Goal: Task Accomplishment & Management: Manage account settings

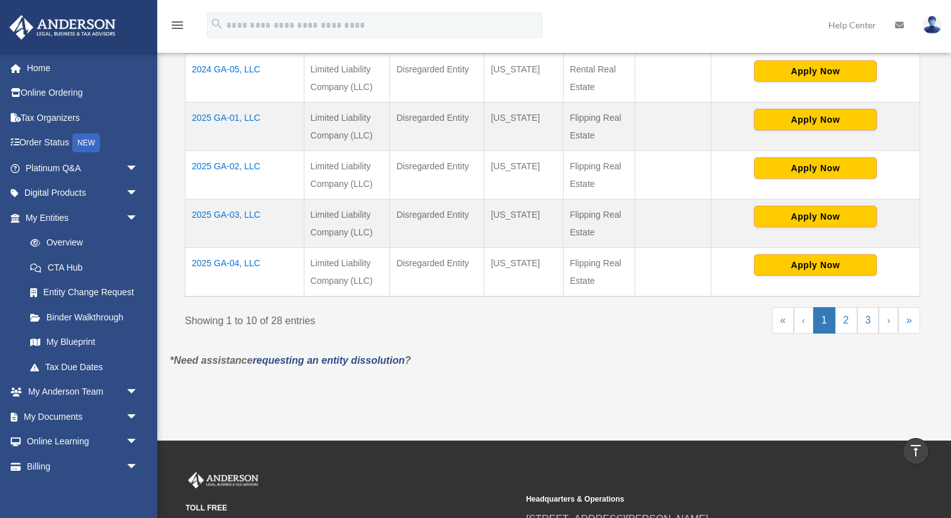
scroll to position [593, 0]
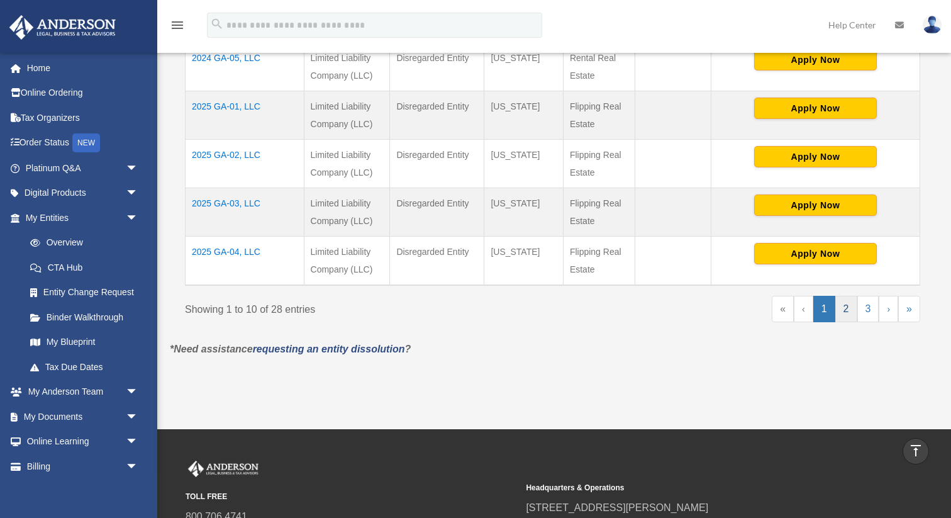
click at [847, 313] on link "2" at bounding box center [847, 309] width 22 height 26
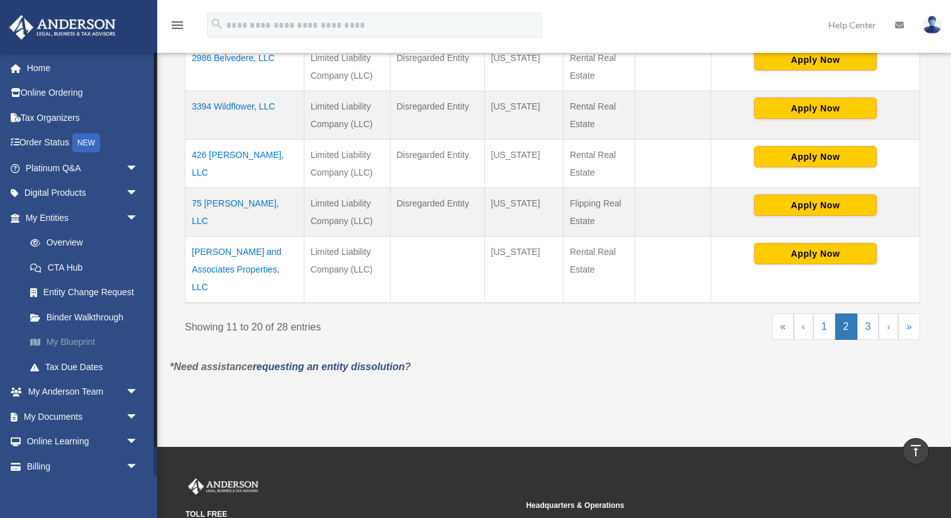
click at [71, 339] on link "My Blueprint" at bounding box center [88, 342] width 140 height 25
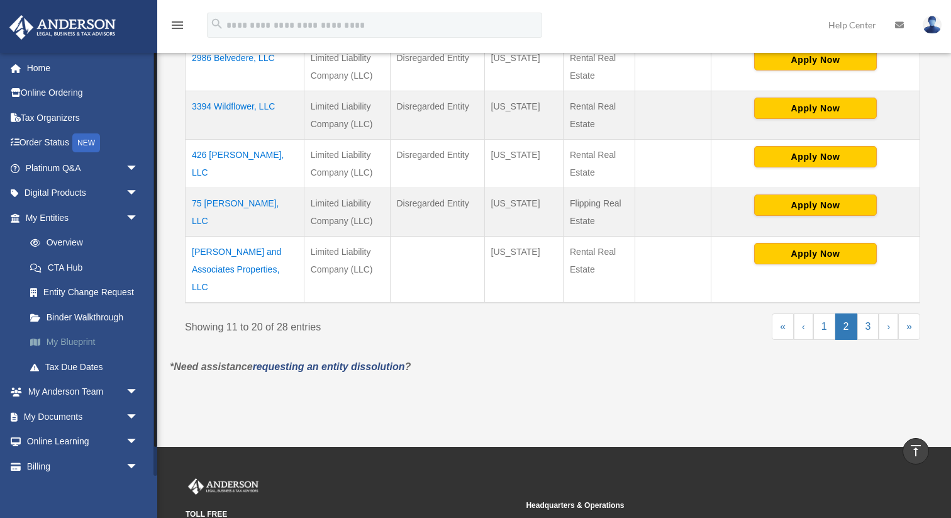
click at [71, 339] on link "My Blueprint" at bounding box center [88, 342] width 140 height 25
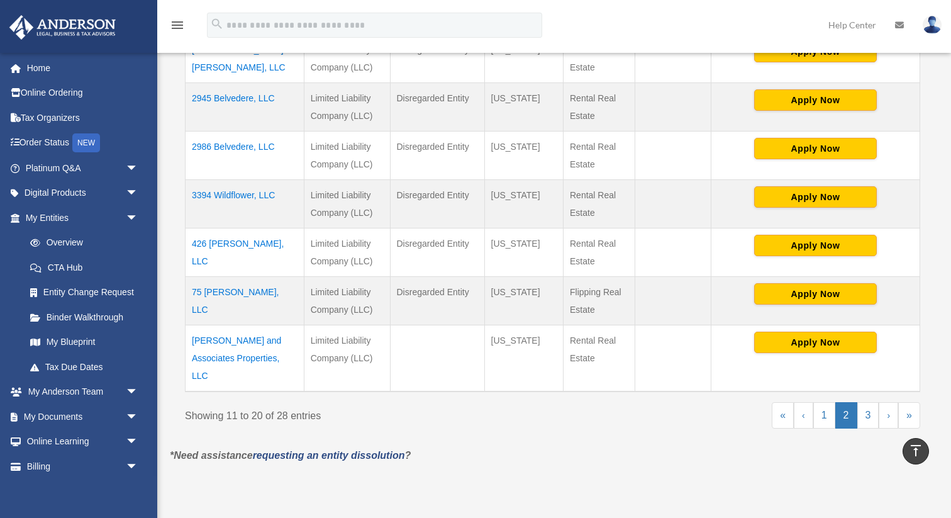
scroll to position [479, 0]
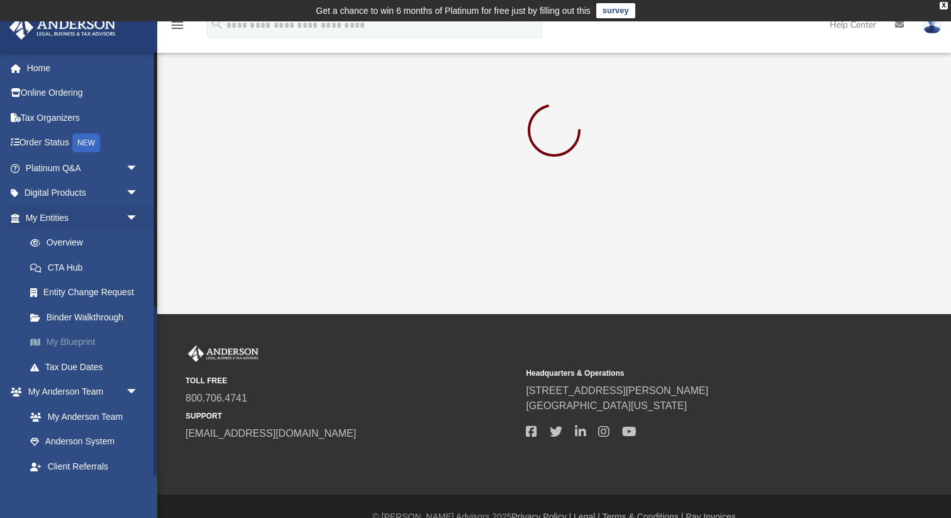
click at [74, 342] on link "My Blueprint" at bounding box center [88, 342] width 140 height 25
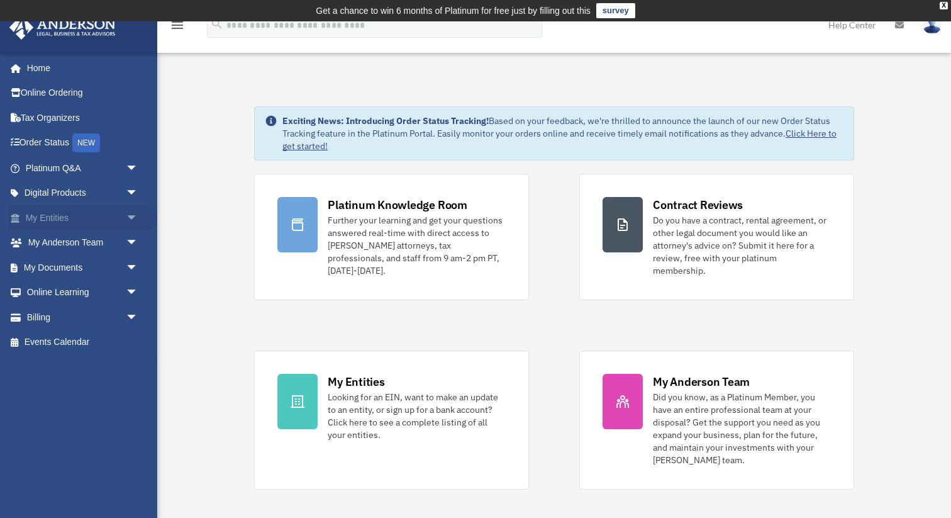
click at [55, 213] on link "My Entities arrow_drop_down" at bounding box center [83, 217] width 148 height 25
click at [131, 217] on span "arrow_drop_down" at bounding box center [138, 218] width 25 height 26
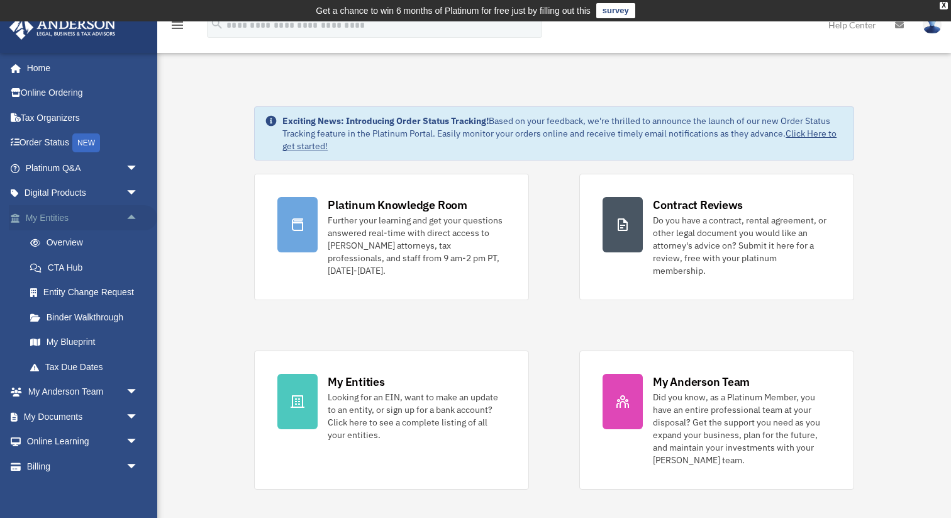
click at [131, 217] on span "arrow_drop_up" at bounding box center [138, 218] width 25 height 26
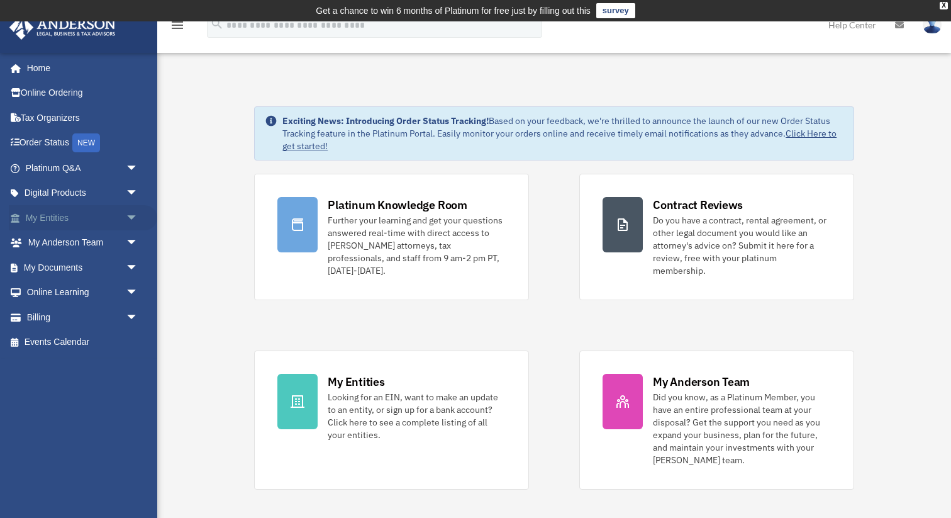
click at [131, 217] on span "arrow_drop_down" at bounding box center [138, 218] width 25 height 26
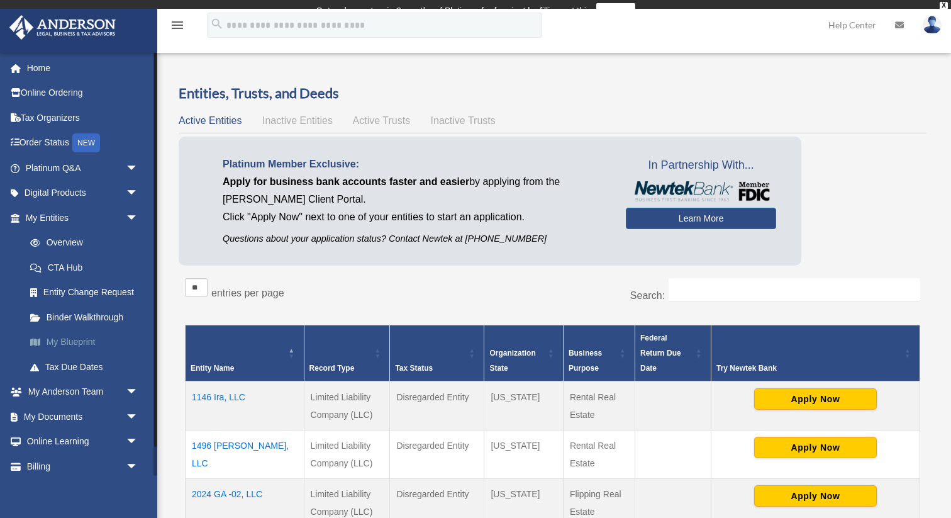
click at [75, 344] on link "My Blueprint" at bounding box center [88, 342] width 140 height 25
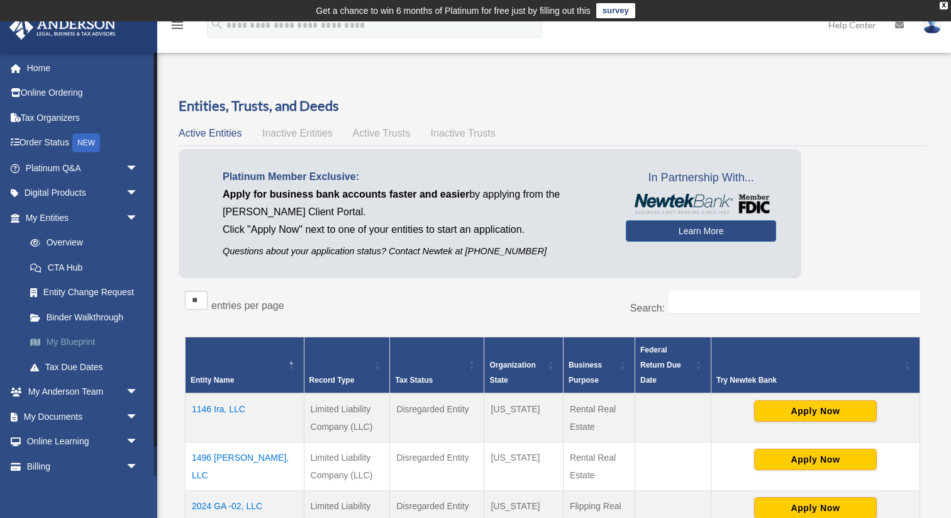
click at [75, 344] on link "My Blueprint" at bounding box center [88, 342] width 140 height 25
click at [76, 337] on link "My Blueprint" at bounding box center [88, 342] width 140 height 25
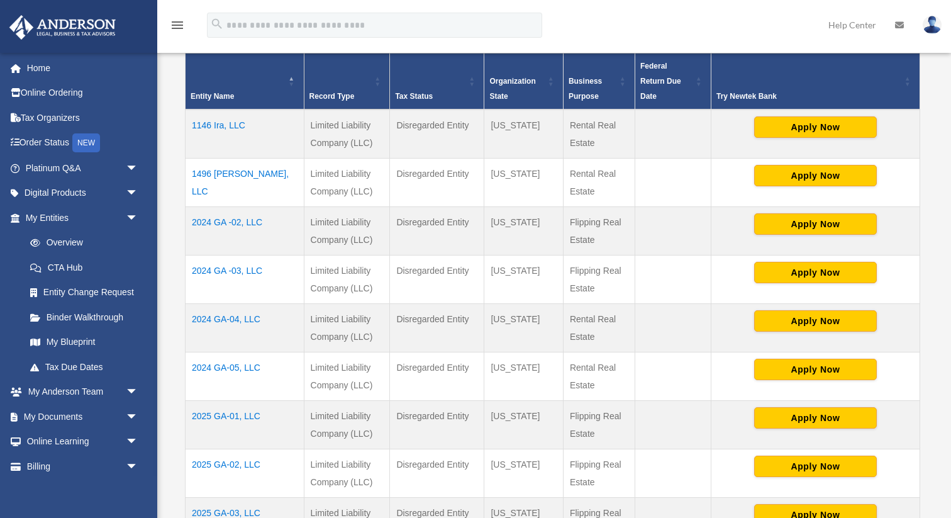
scroll to position [400, 0]
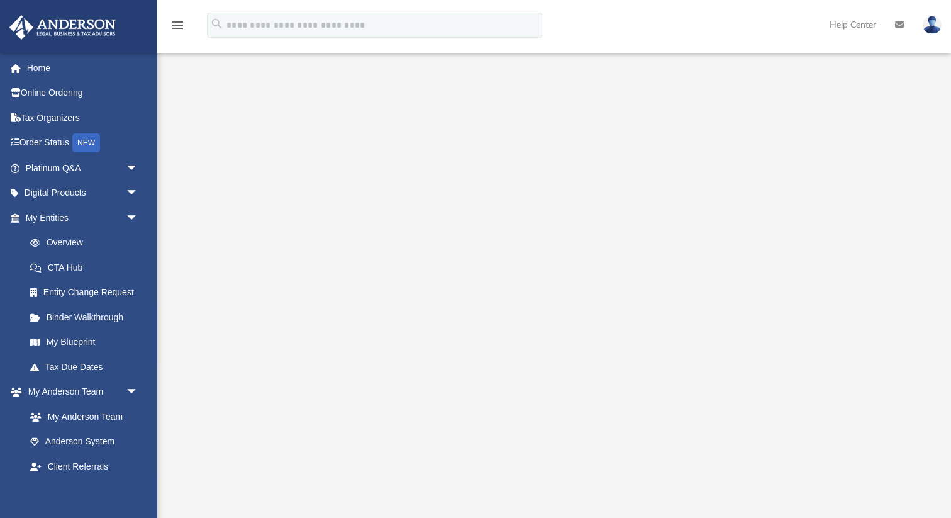
scroll to position [177, 0]
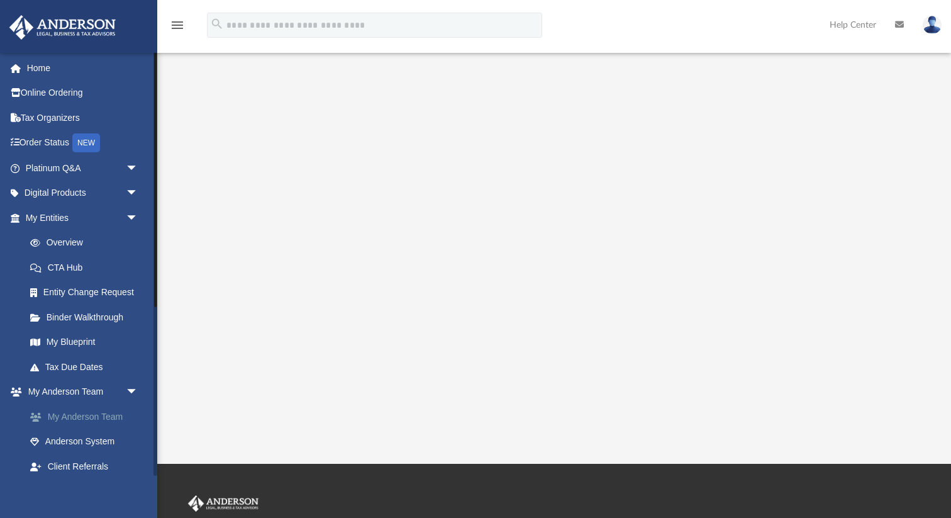
click at [73, 413] on link "My Anderson Team" at bounding box center [88, 416] width 140 height 25
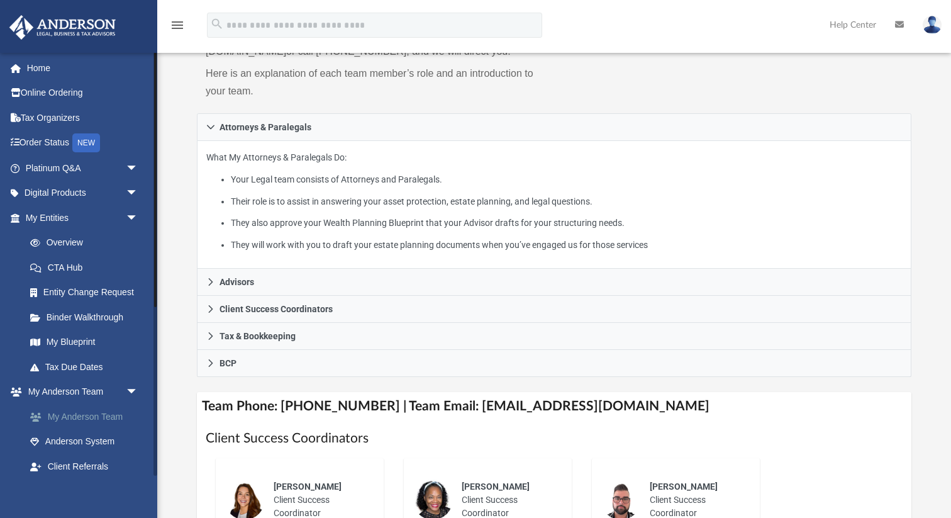
click at [42, 416] on span at bounding box center [42, 417] width 11 height 9
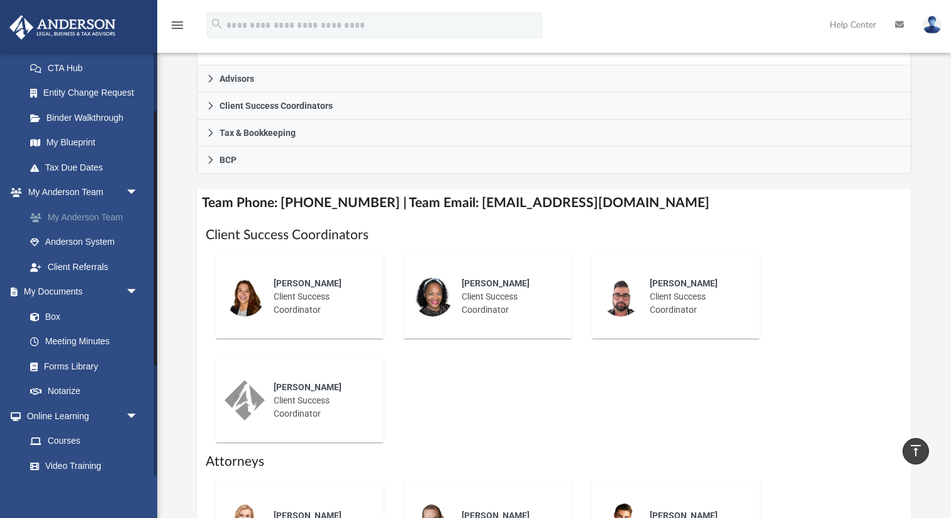
scroll to position [238, 0]
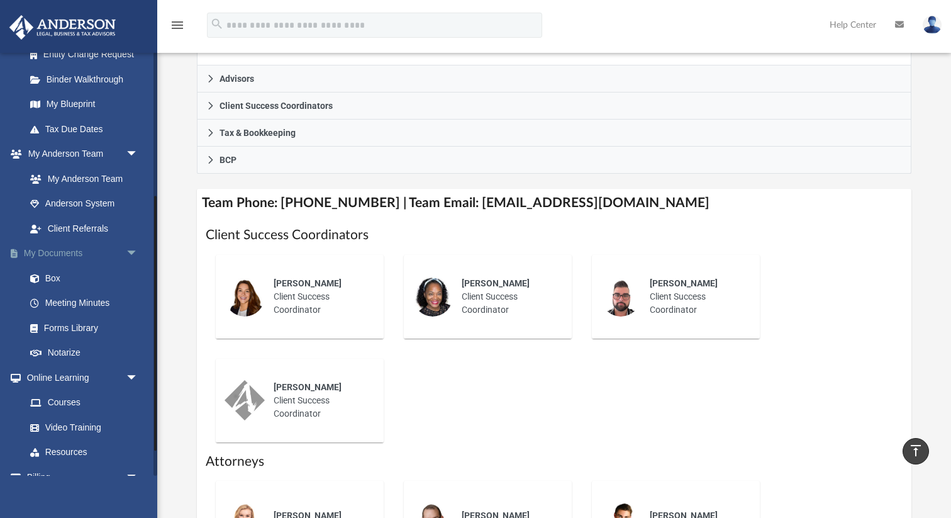
click at [59, 247] on link "My Documents arrow_drop_down" at bounding box center [83, 253] width 148 height 25
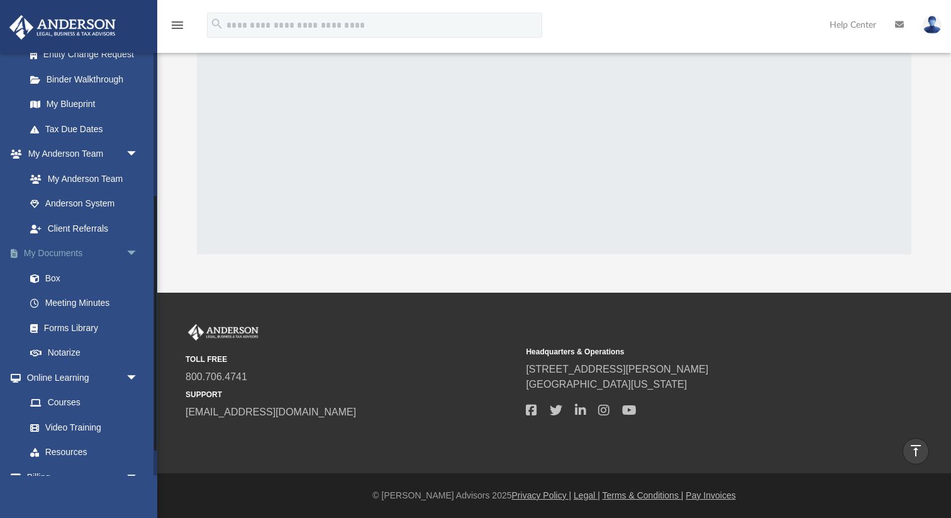
scroll to position [216, 0]
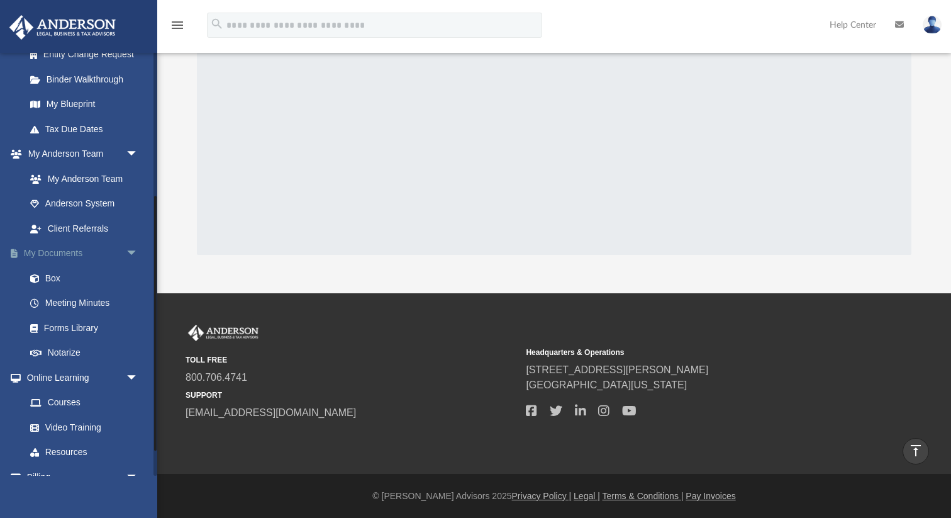
click at [59, 249] on link "My Documents arrow_drop_down" at bounding box center [83, 253] width 148 height 25
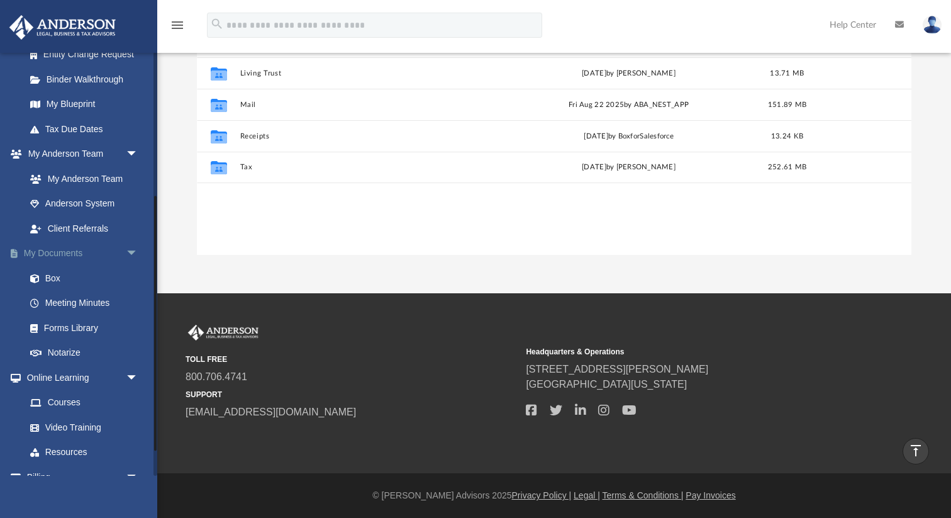
scroll to position [286, 714]
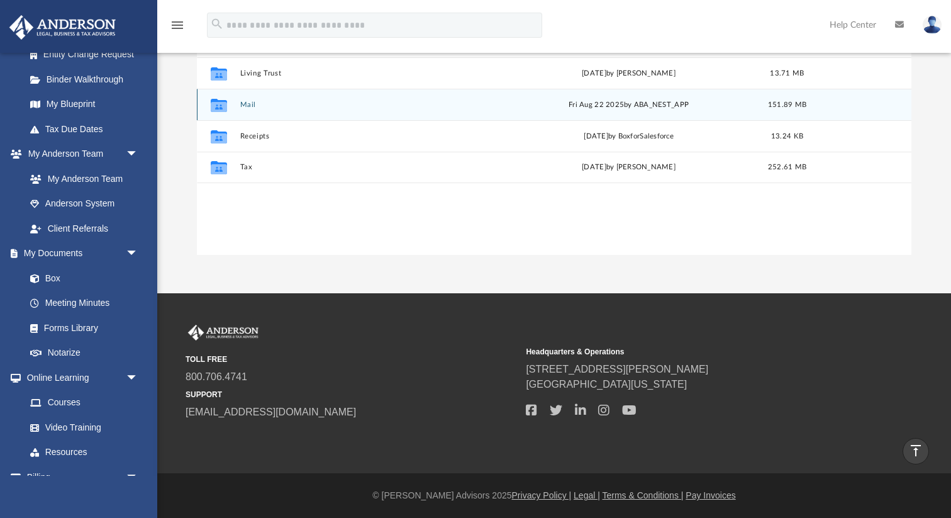
click at [247, 102] on button "Mail" at bounding box center [367, 105] width 255 height 8
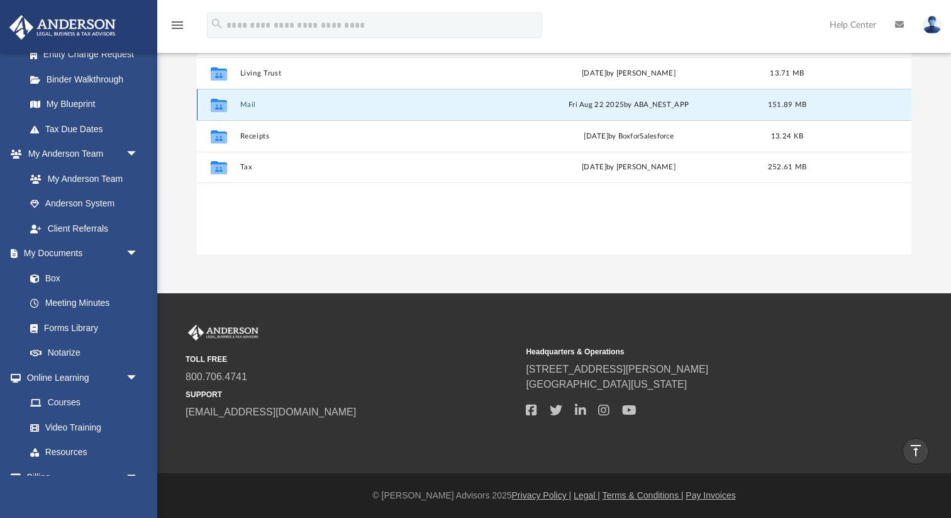
click at [249, 103] on button "Mail" at bounding box center [367, 105] width 255 height 8
click at [226, 101] on icon "grid" at bounding box center [219, 106] width 16 height 10
click at [247, 101] on button "Mail" at bounding box center [367, 105] width 255 height 8
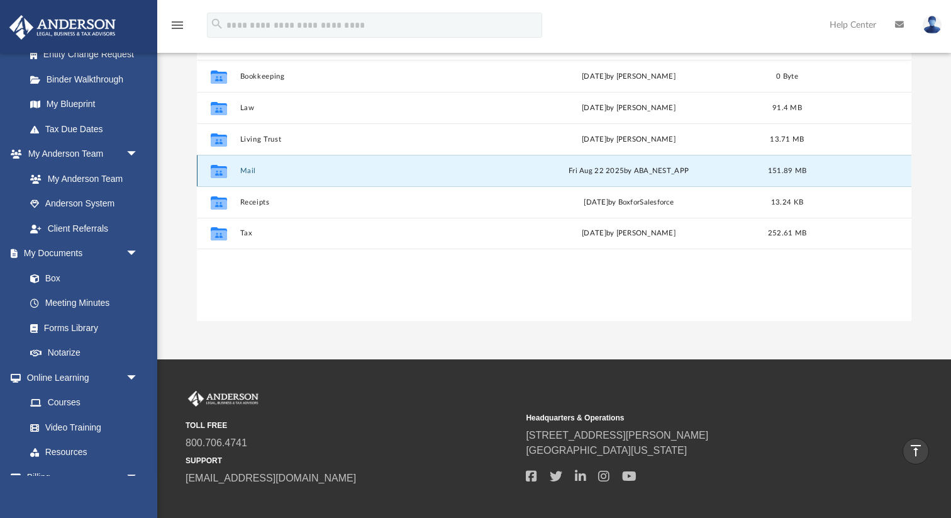
scroll to position [106, 0]
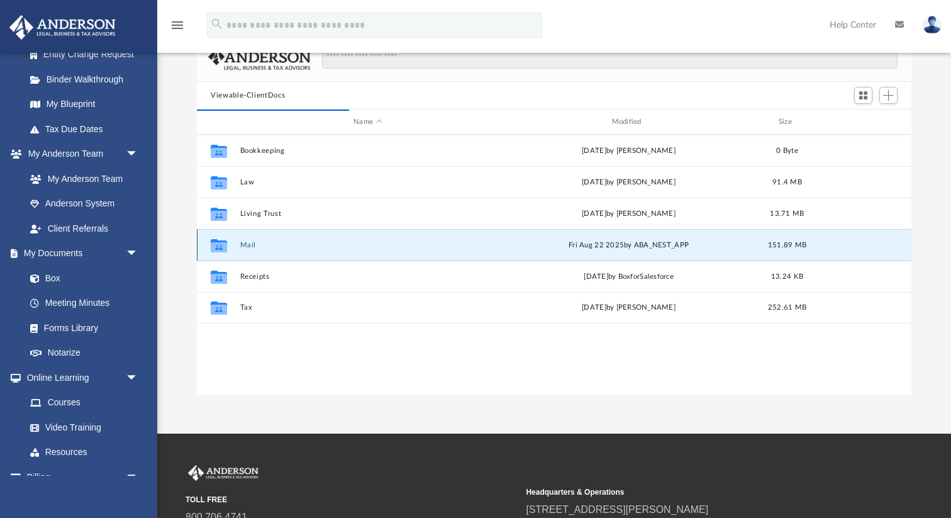
click at [248, 245] on button "Mail" at bounding box center [367, 245] width 255 height 8
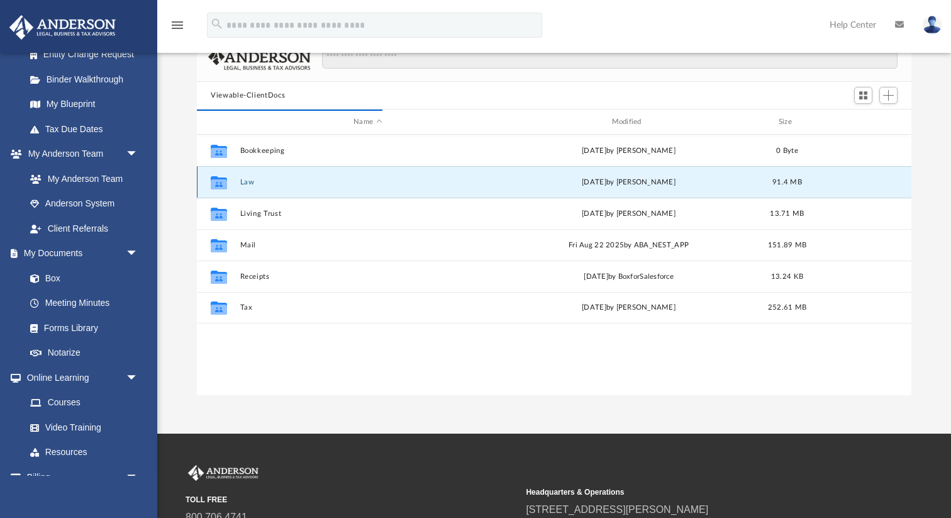
click at [253, 178] on button "Law" at bounding box center [367, 182] width 255 height 8
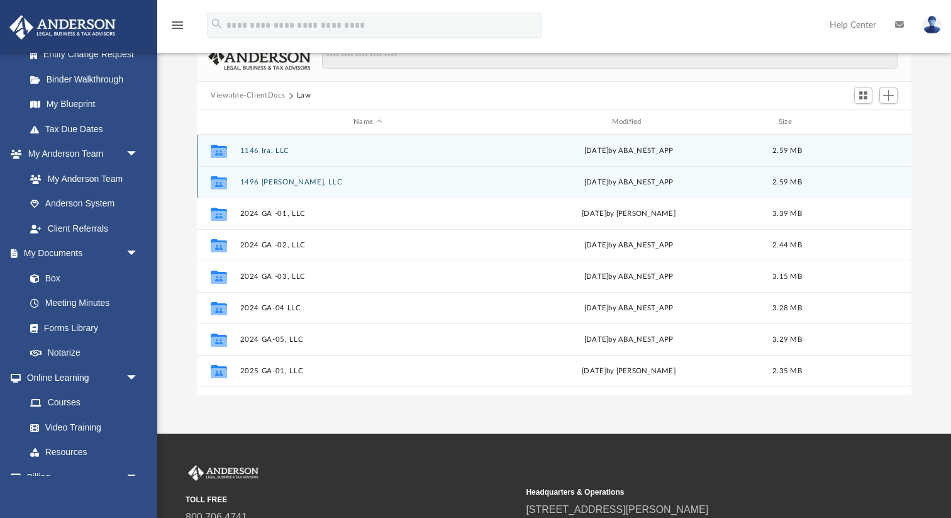
click at [253, 178] on button "1496 [PERSON_NAME], LLC" at bounding box center [367, 182] width 255 height 8
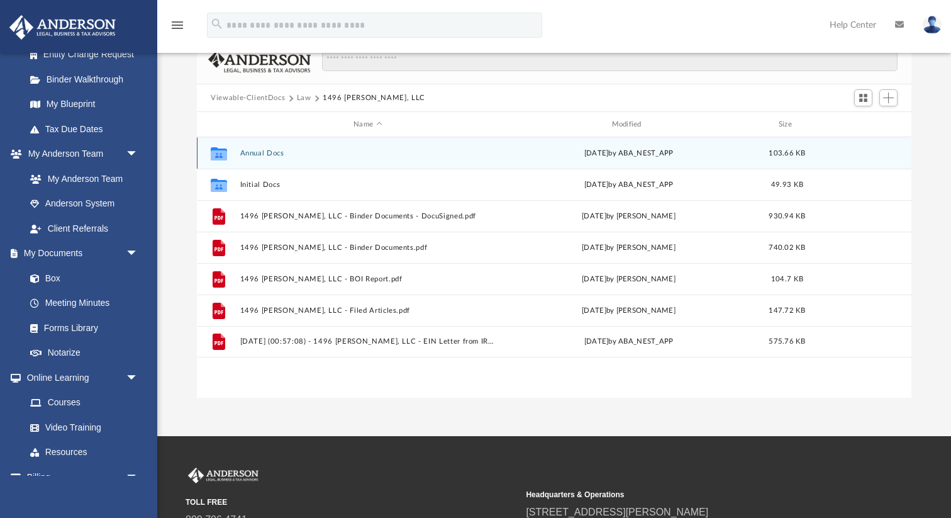
scroll to position [0, 0]
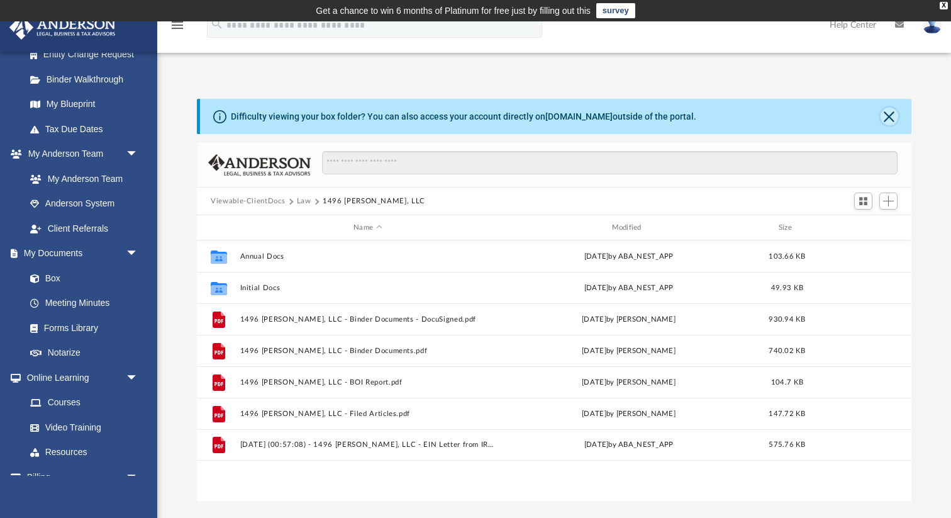
click at [885, 120] on button "Close" at bounding box center [890, 117] width 18 height 18
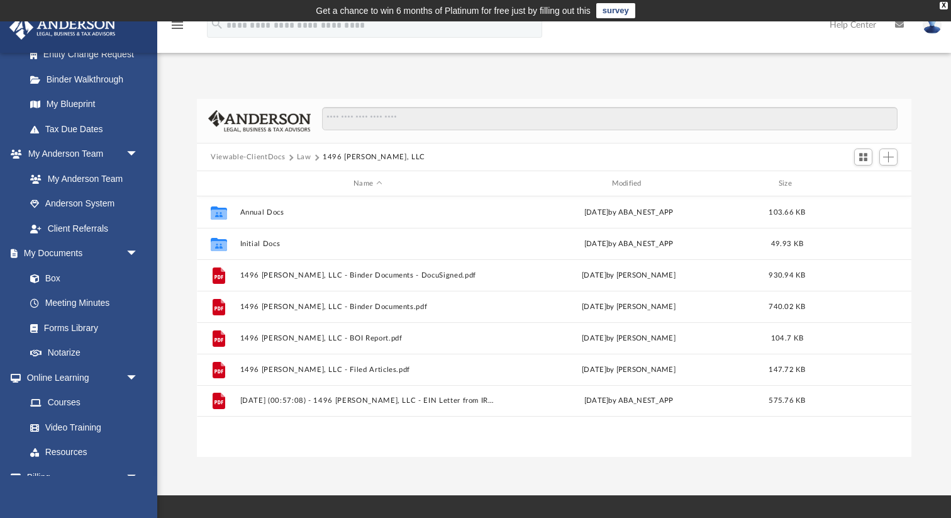
click at [299, 153] on button "Law" at bounding box center [304, 157] width 14 height 11
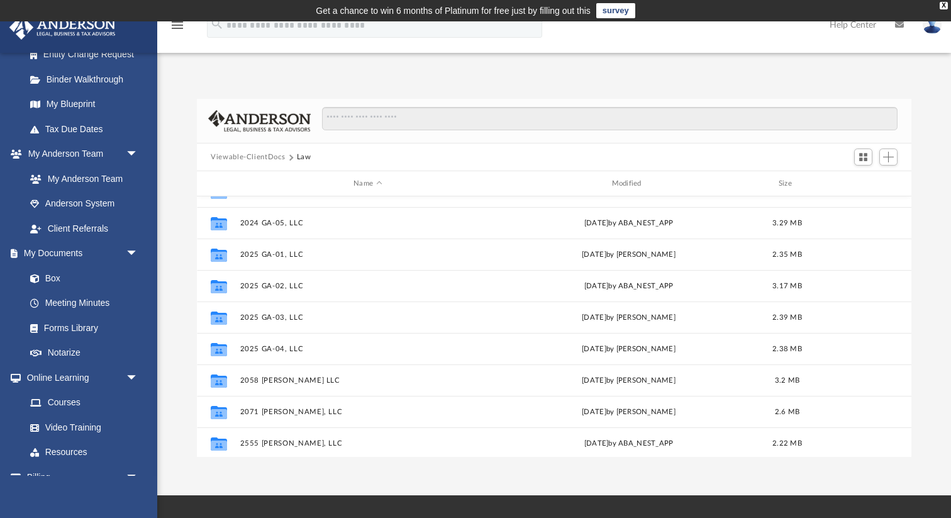
scroll to position [186, 0]
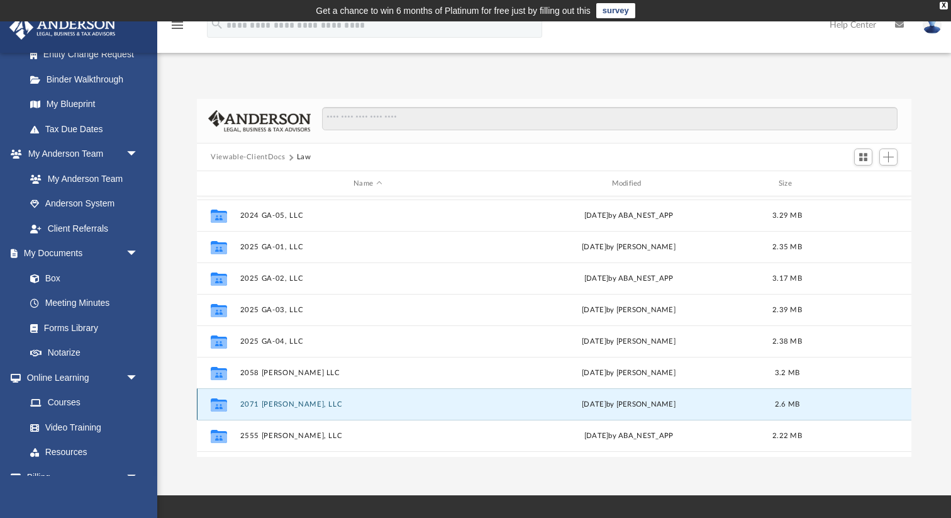
click at [269, 405] on button "2071 [PERSON_NAME], LLC" at bounding box center [367, 404] width 255 height 8
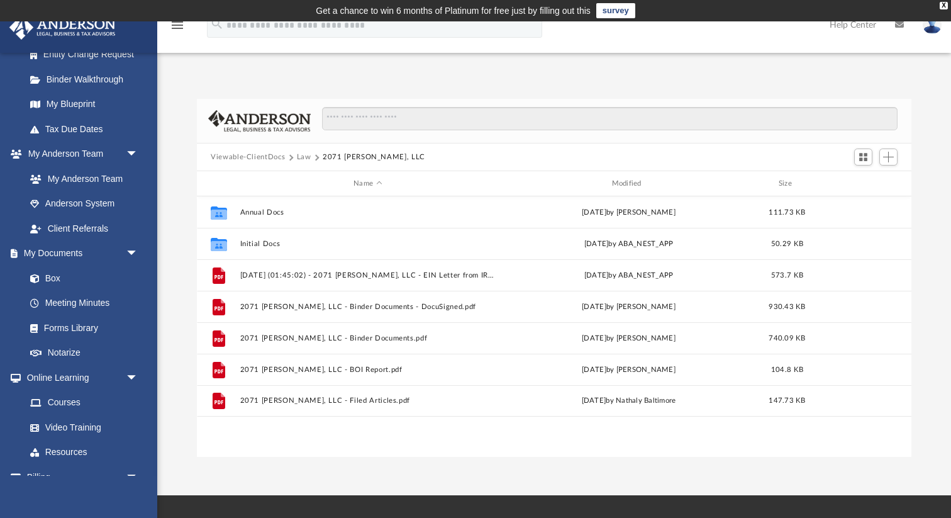
scroll to position [0, 0]
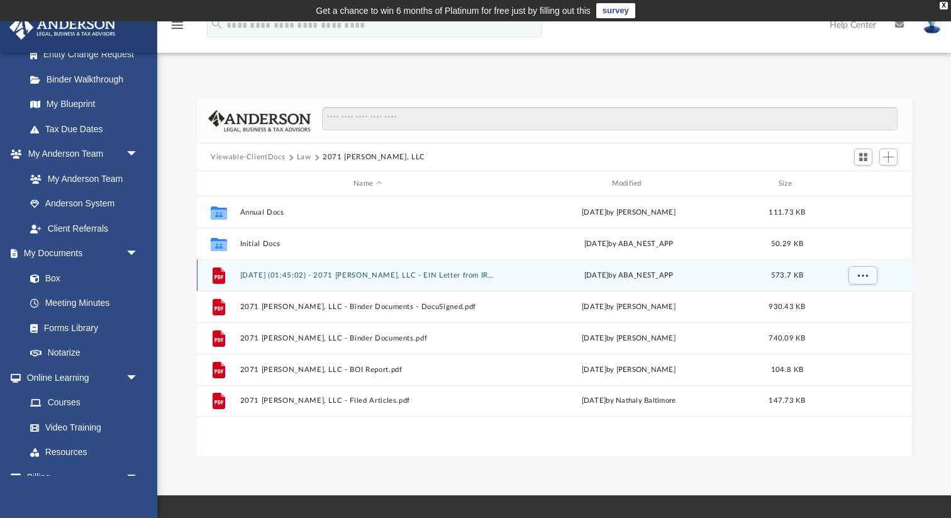
click at [372, 277] on button "[DATE] (01:45:02) - 2071 [PERSON_NAME], LLC - EIN Letter from IRS.pdf" at bounding box center [367, 275] width 255 height 8
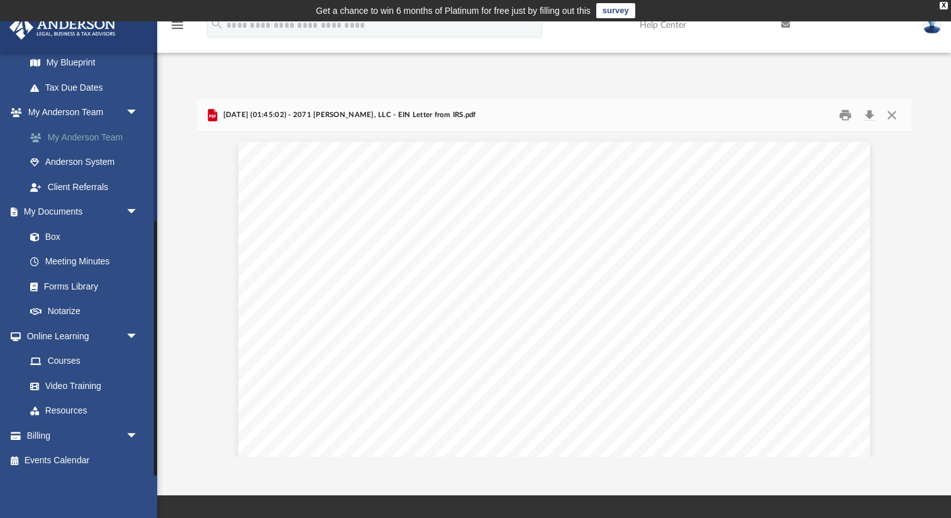
scroll to position [273, 0]
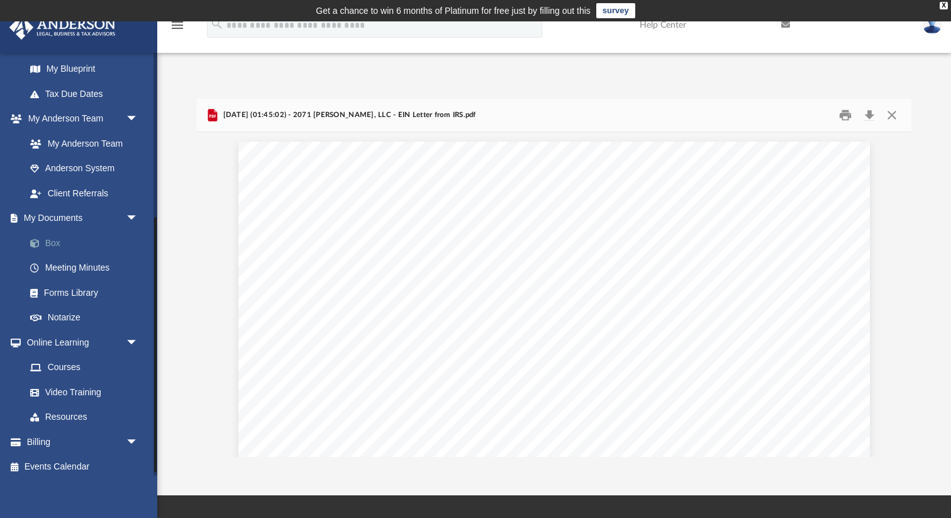
click at [57, 239] on link "Box" at bounding box center [88, 242] width 140 height 25
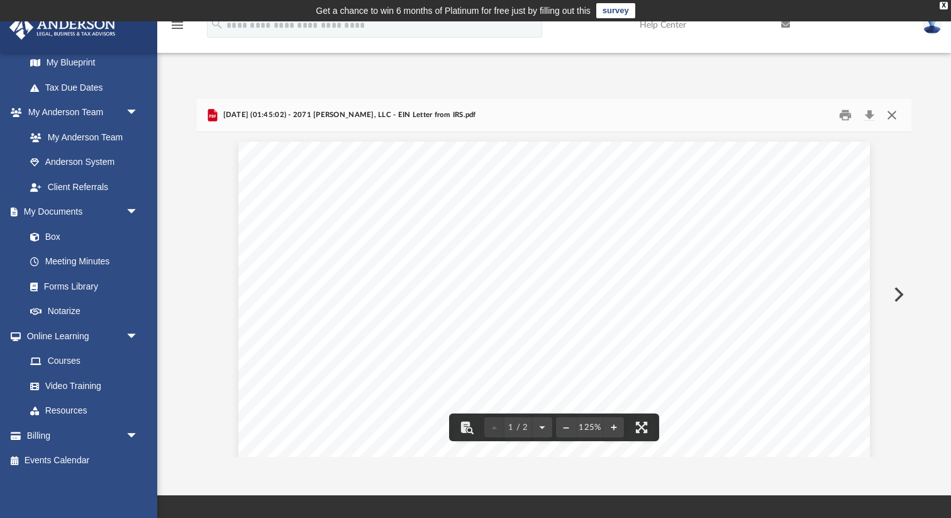
click at [892, 113] on button "Close" at bounding box center [892, 116] width 23 height 20
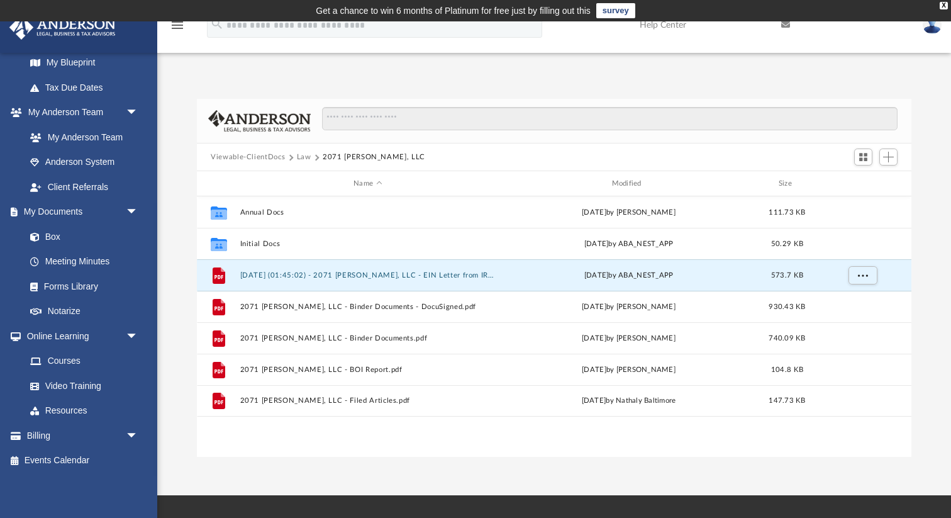
click at [301, 159] on button "Law" at bounding box center [304, 157] width 14 height 11
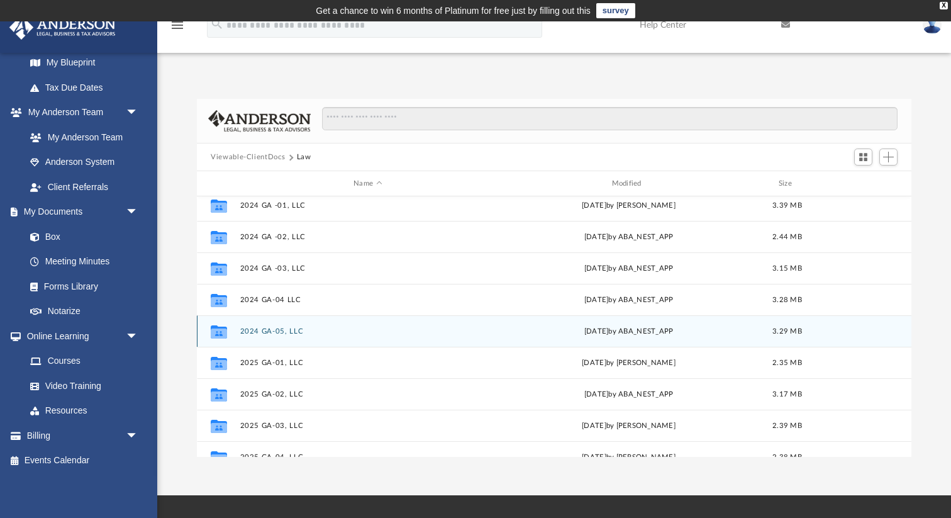
scroll to position [160, 0]
